Goal: Task Accomplishment & Management: Complete application form

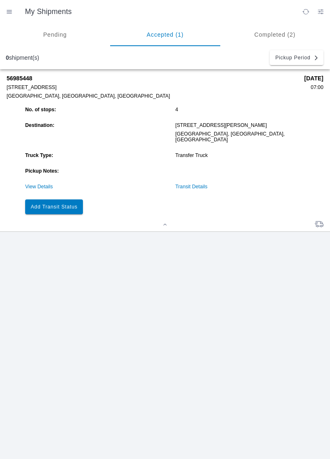
click at [199, 184] on link "Transit Details" at bounding box center [191, 187] width 32 height 6
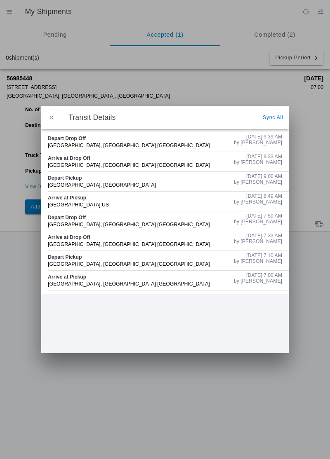
click at [49, 118] on span "button" at bounding box center [51, 117] width 7 height 7
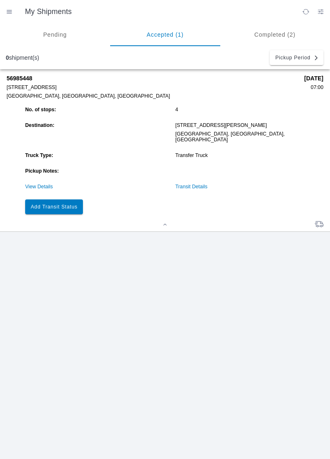
click at [0, 0] on slot "Add Transit Status" at bounding box center [0, 0] width 0 height 0
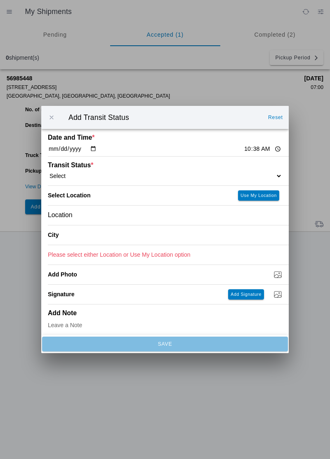
click at [243, 151] on input "10:38" at bounding box center [262, 149] width 39 height 9
type input "10:00"
click at [101, 176] on select "Select Arrive at Drop Off Arrive at Pickup Break Start Break Stop Depart Drop O…" at bounding box center [165, 175] width 234 height 7
select select "DELIVRED"
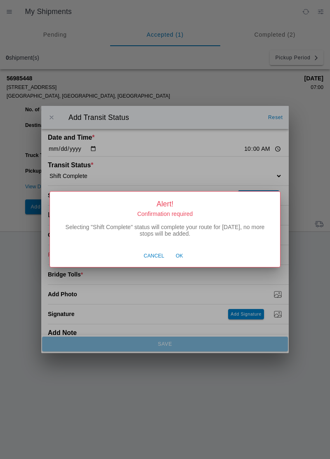
click at [181, 257] on span "Ok" at bounding box center [178, 256] width 7 height 7
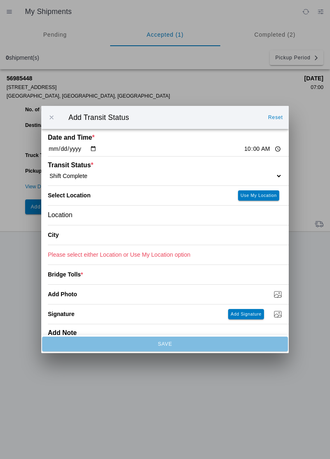
click at [107, 215] on div "Location" at bounding box center [165, 215] width 234 height 19
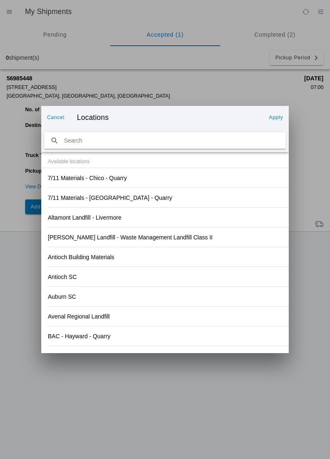
click at [236, 256] on div "Antioch Building Materials" at bounding box center [165, 256] width 234 height 19
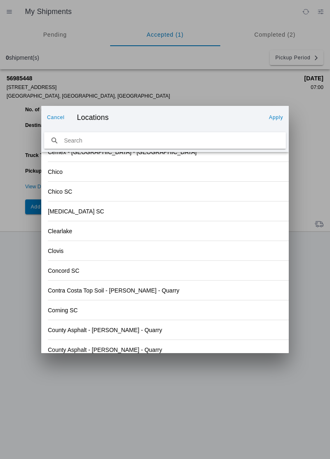
scroll to position [879, 0]
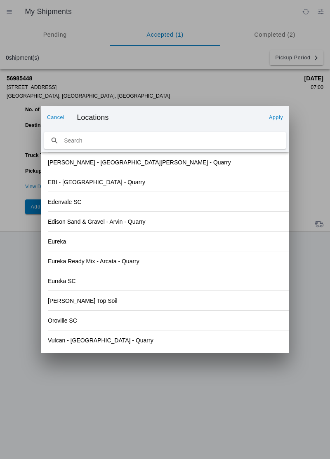
click at [111, 344] on div "Vulcan - [GEOGRAPHIC_DATA] - Quarry" at bounding box center [165, 339] width 234 height 19
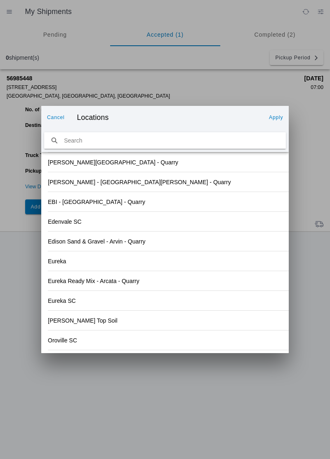
click at [0, 0] on slot "Apply" at bounding box center [0, 0] width 0 height 0
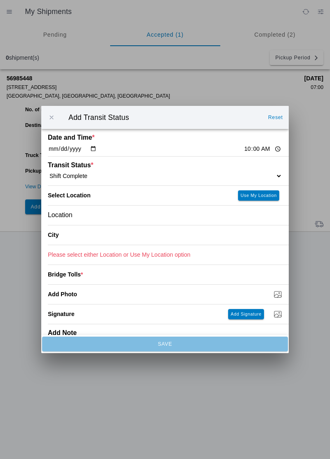
type input "[GEOGRAPHIC_DATA]"
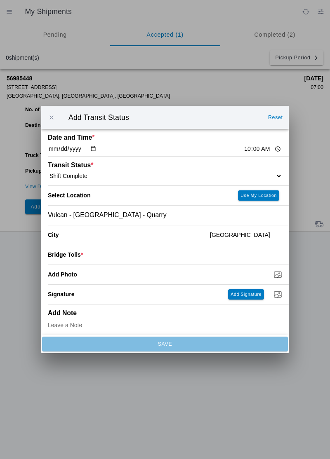
click at [110, 257] on input "number" at bounding box center [182, 255] width 199 height 18
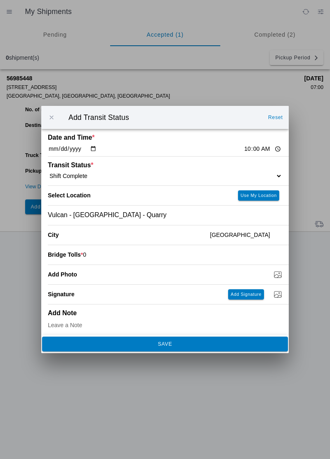
type input "0"
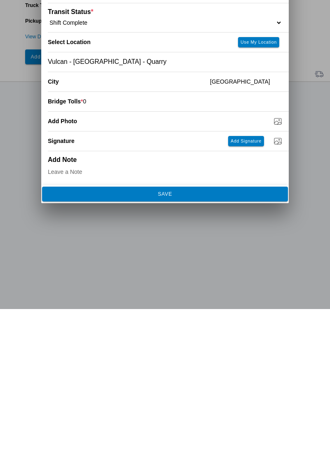
click at [226, 340] on button "SAVE" at bounding box center [165, 344] width 246 height 15
